Goal: Task Accomplishment & Management: Use online tool/utility

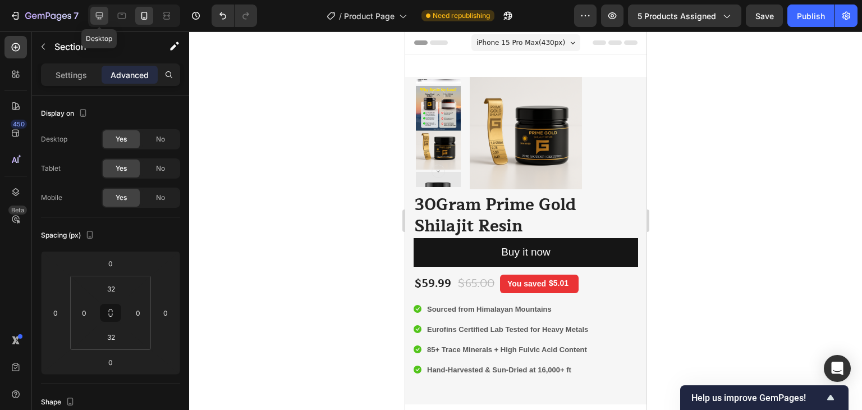
click at [106, 14] on div at bounding box center [99, 16] width 18 height 18
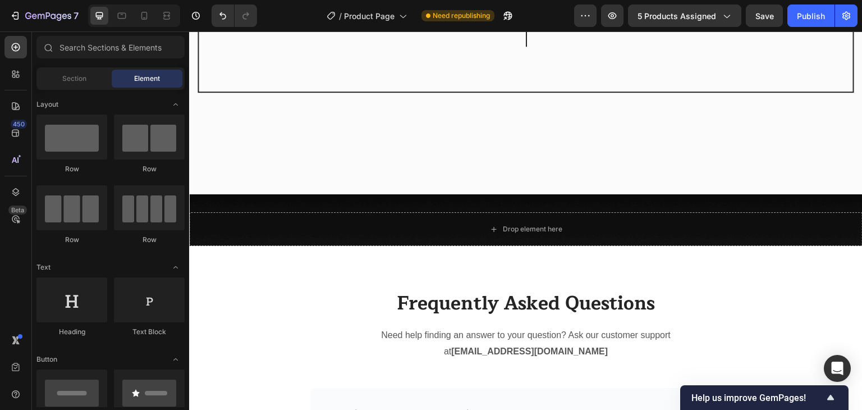
scroll to position [1853, 0]
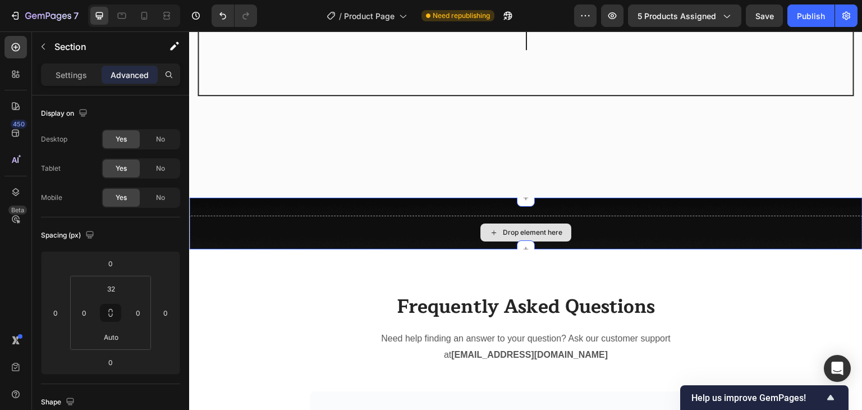
click at [748, 232] on div "Drop element here" at bounding box center [526, 233] width 674 height 34
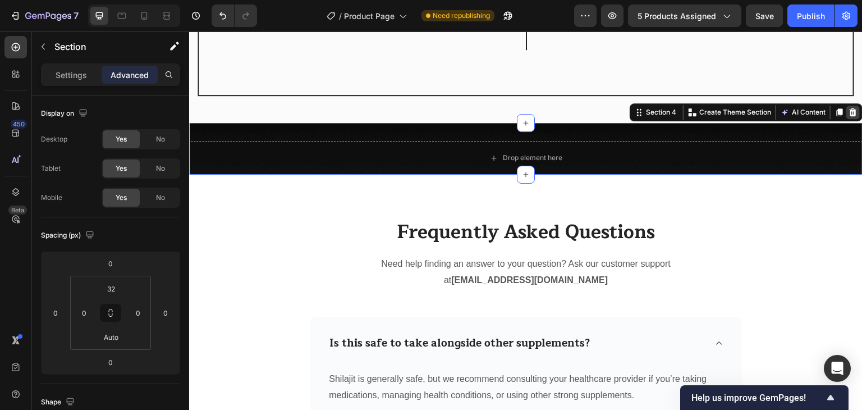
click at [850, 116] on icon at bounding box center [853, 112] width 7 height 8
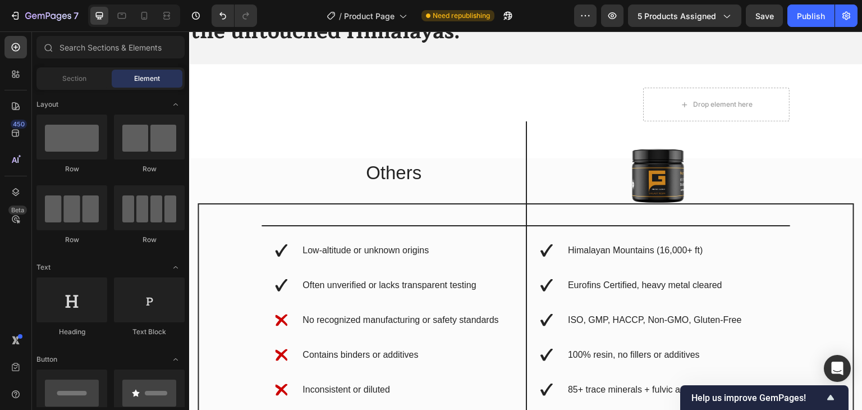
scroll to position [1469, 0]
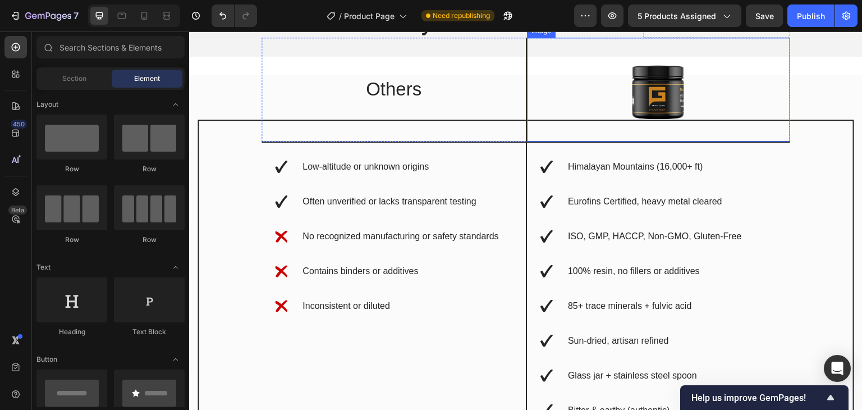
click at [536, 135] on div at bounding box center [658, 89] width 263 height 90
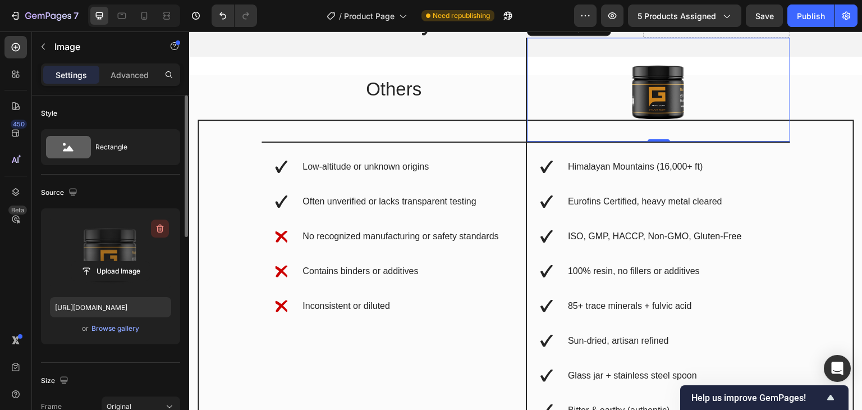
click at [160, 227] on icon "button" at bounding box center [159, 228] width 11 height 11
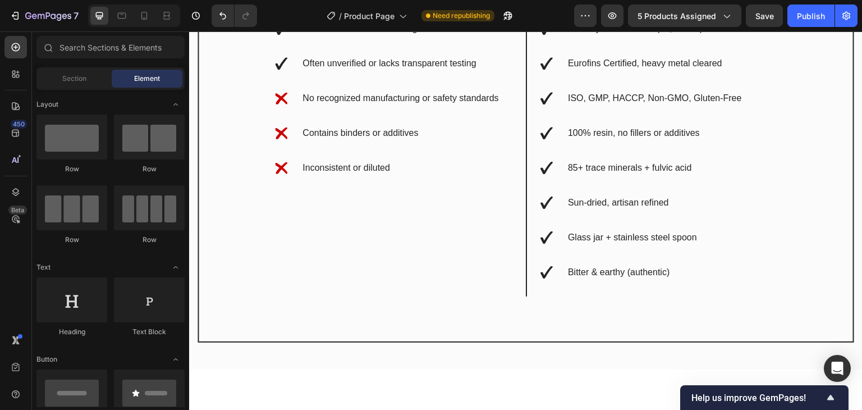
scroll to position [1582, 0]
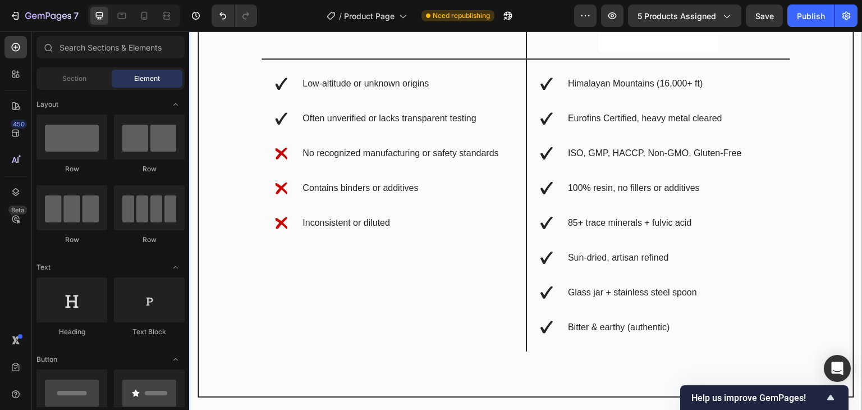
click at [842, 185] on div "Drop element here Row Others Text Block Image Row Low-altitude or unknown origi…" at bounding box center [526, 193] width 674 height 463
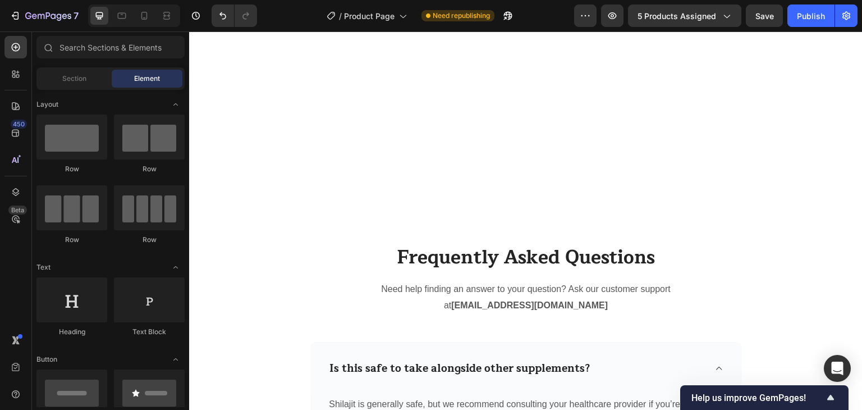
scroll to position [1535, 0]
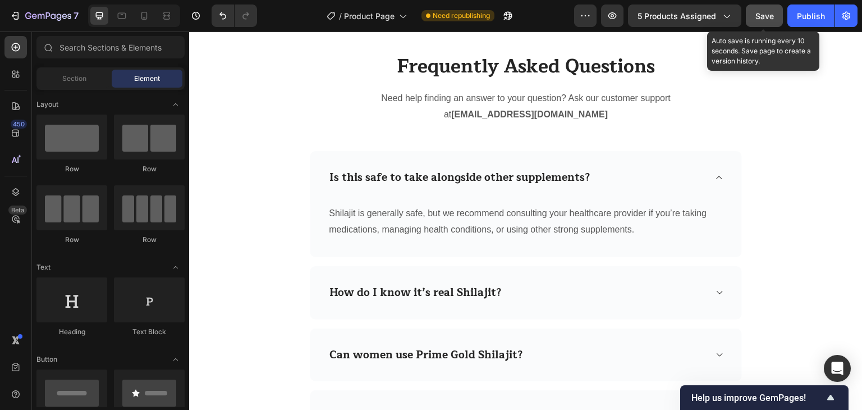
click at [765, 15] on span "Save" at bounding box center [765, 16] width 19 height 10
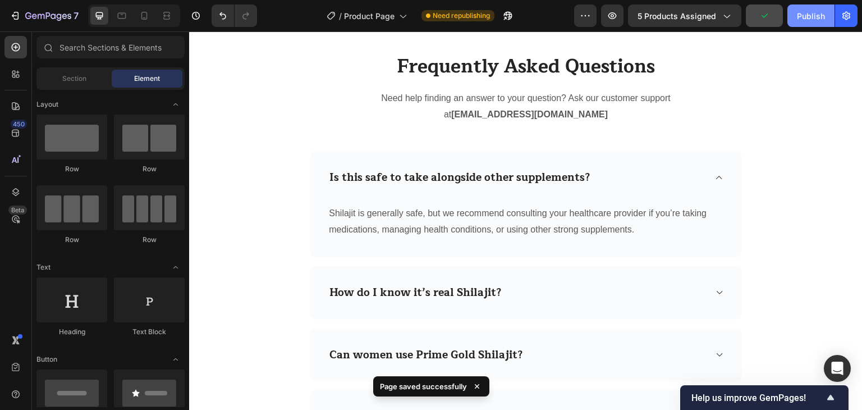
click at [804, 12] on div "Publish" at bounding box center [811, 16] width 28 height 12
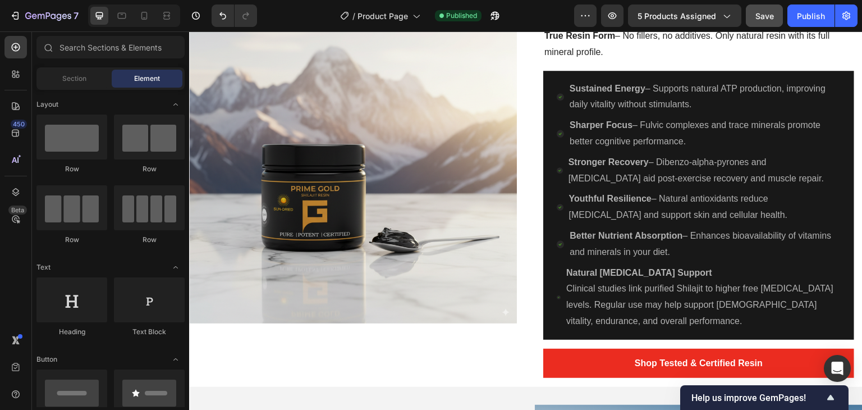
scroll to position [1020, 0]
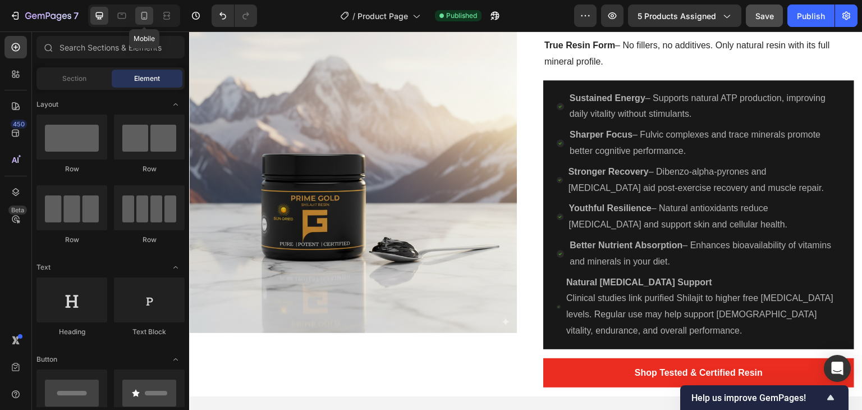
click at [144, 21] on icon at bounding box center [144, 15] width 11 height 11
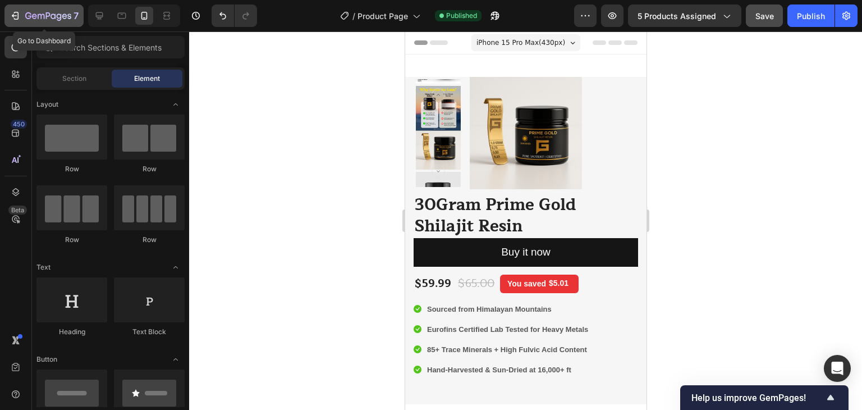
click at [19, 11] on icon "button" at bounding box center [15, 15] width 11 height 11
